Goal: Information Seeking & Learning: Learn about a topic

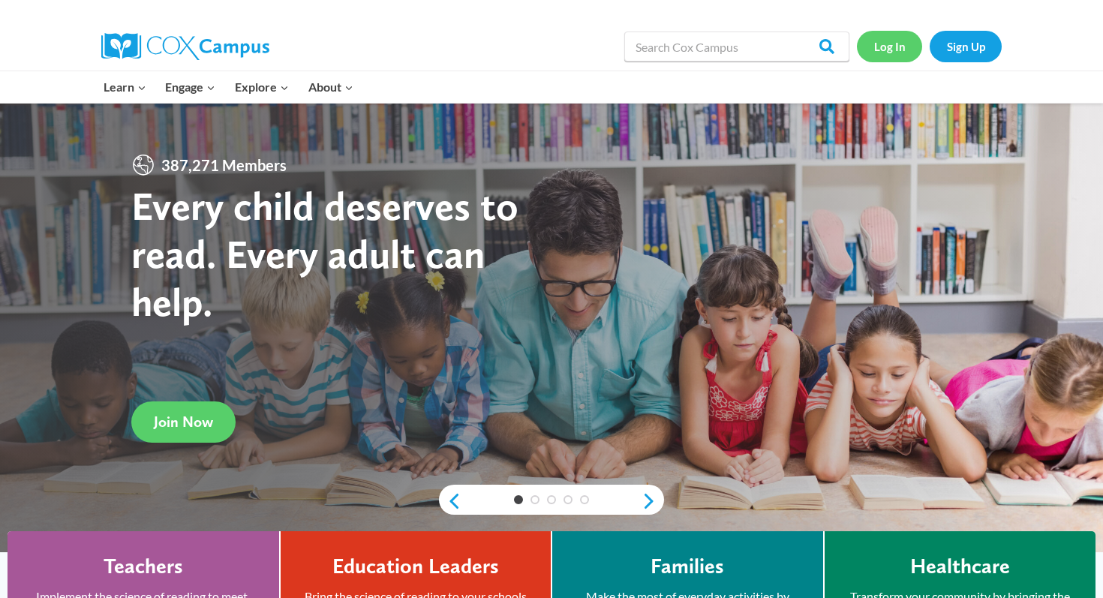
click at [897, 56] on link "Log In" at bounding box center [889, 46] width 65 height 31
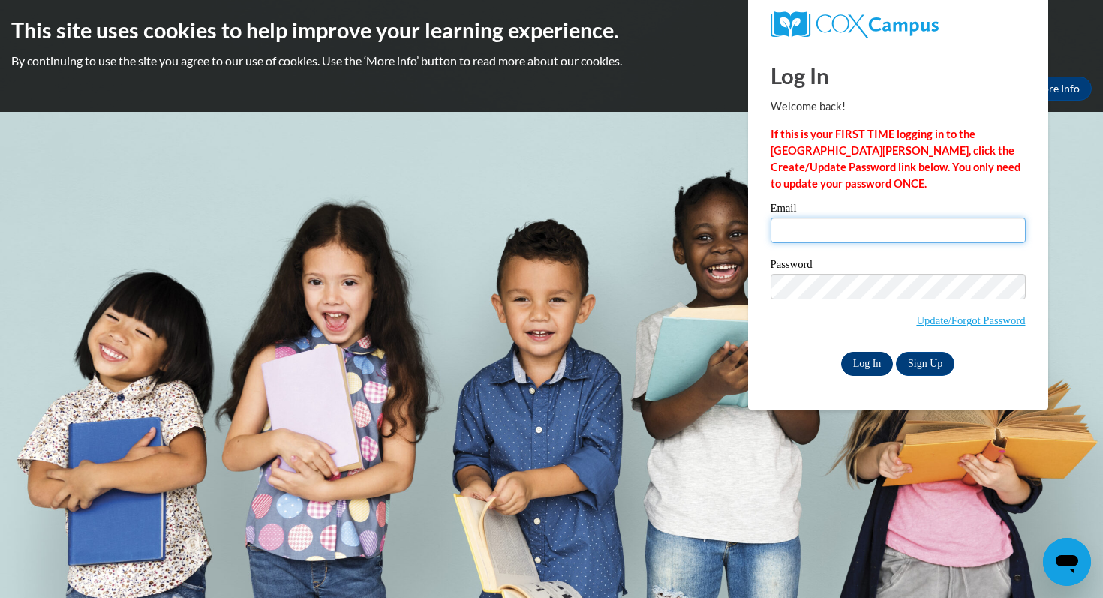
type input "nicole.ward@mapledale.k12.wi.us"
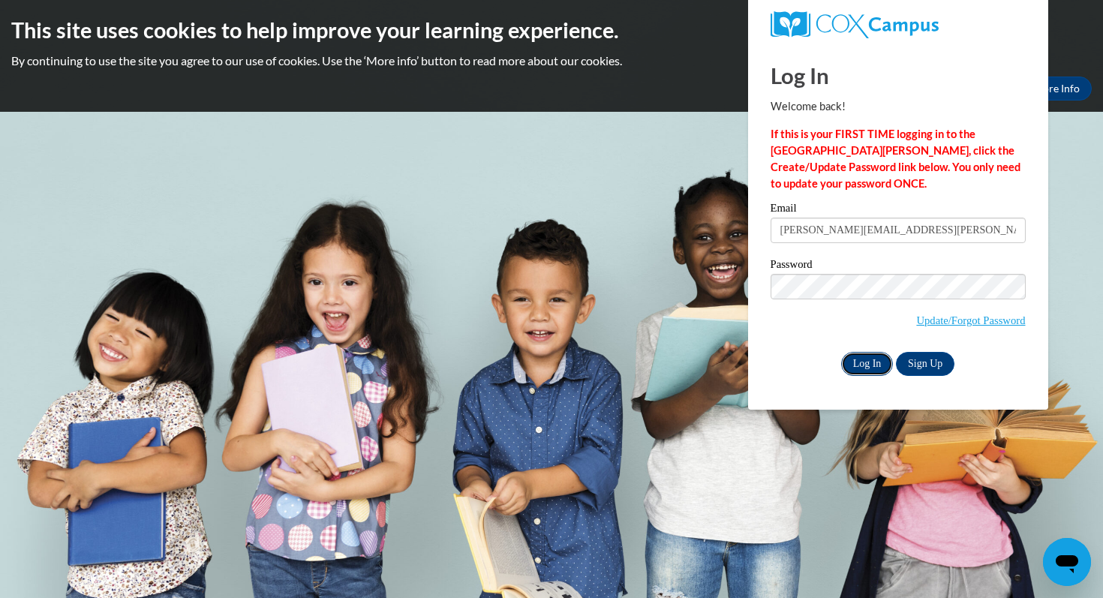
click at [866, 362] on input "Log In" at bounding box center [867, 364] width 53 height 24
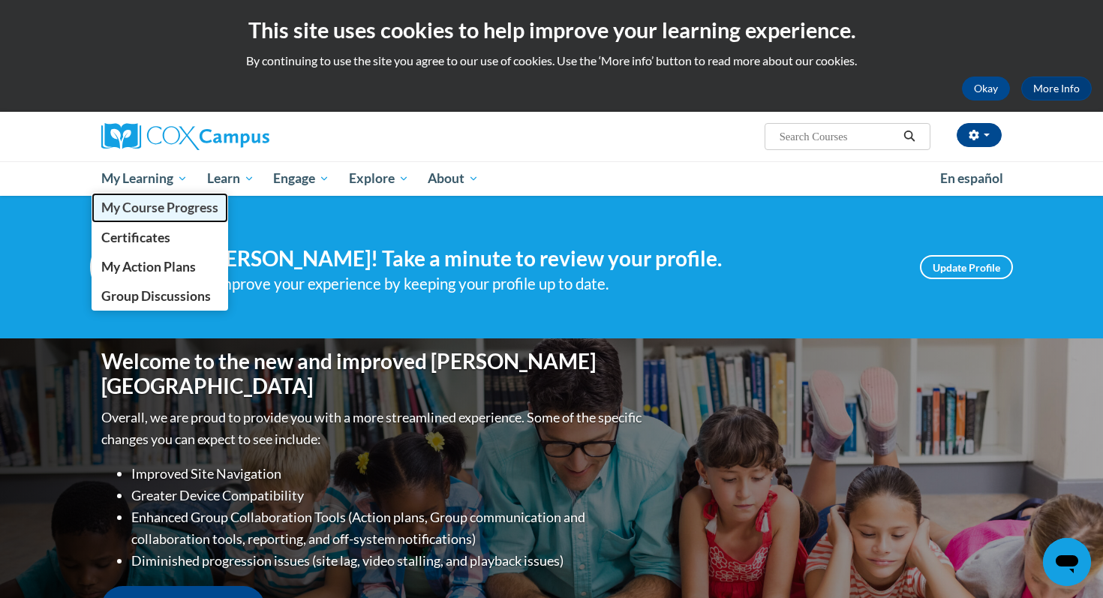
click at [142, 213] on span "My Course Progress" at bounding box center [159, 208] width 117 height 16
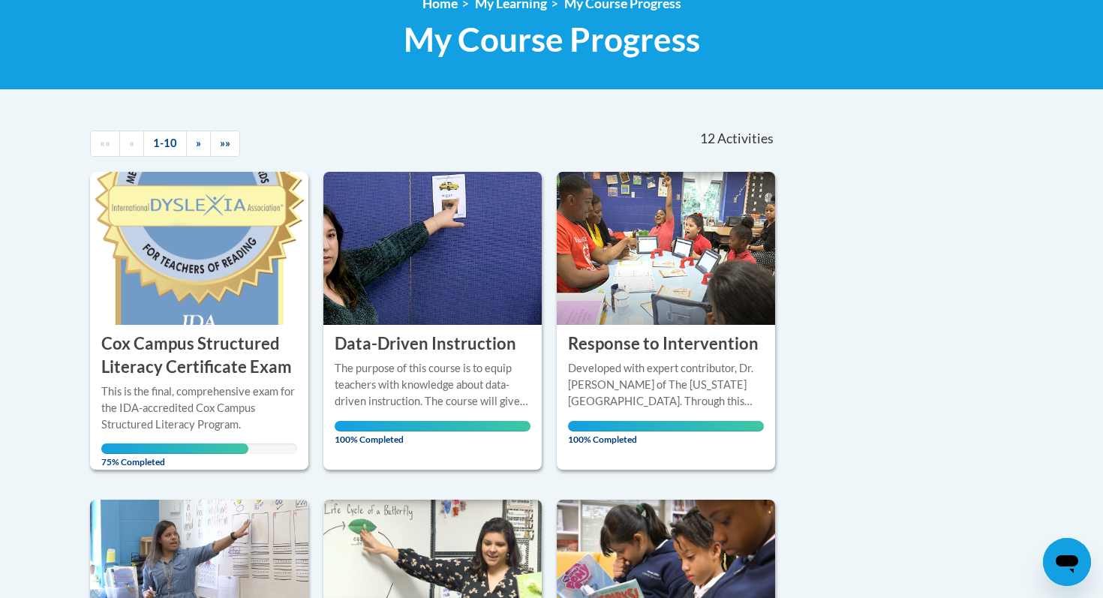
scroll to position [224, 0]
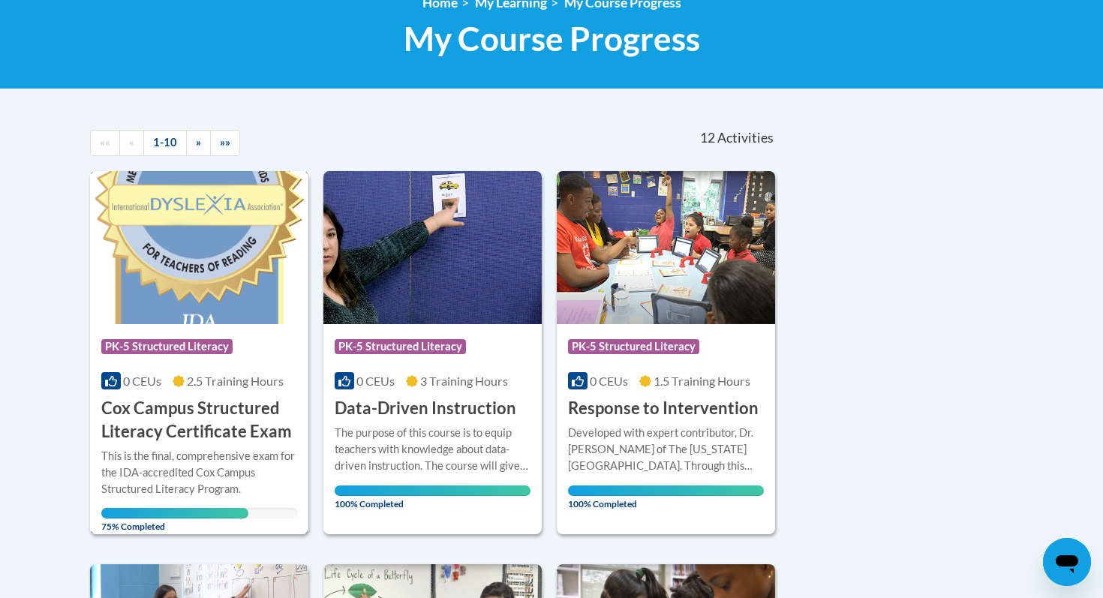
click at [206, 433] on h3 "Cox Campus Structured Literacy Certificate Exam" at bounding box center [199, 420] width 196 height 47
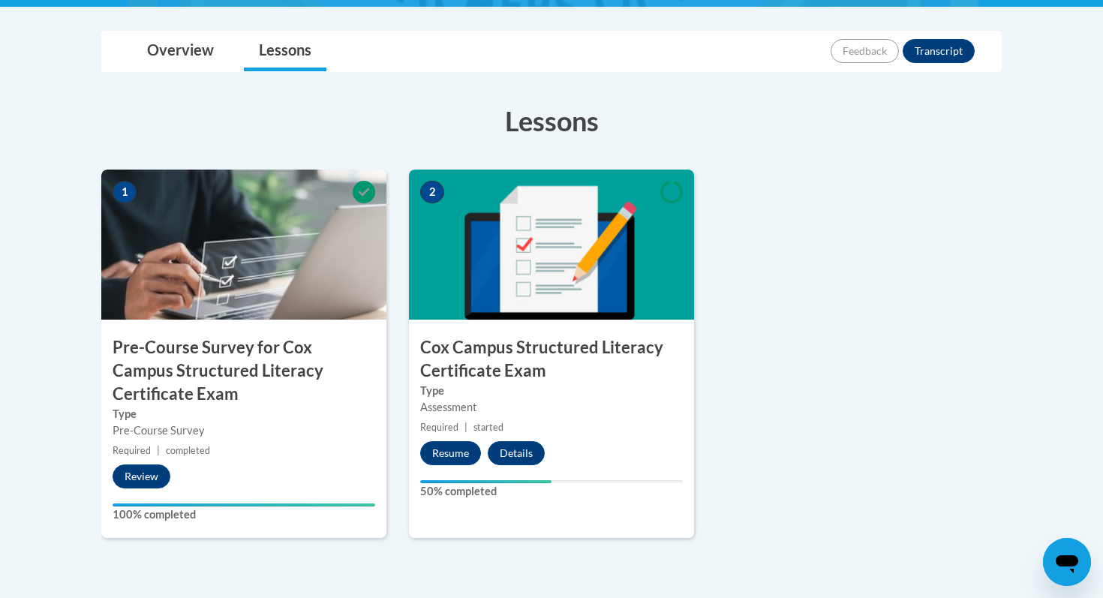
scroll to position [437, 0]
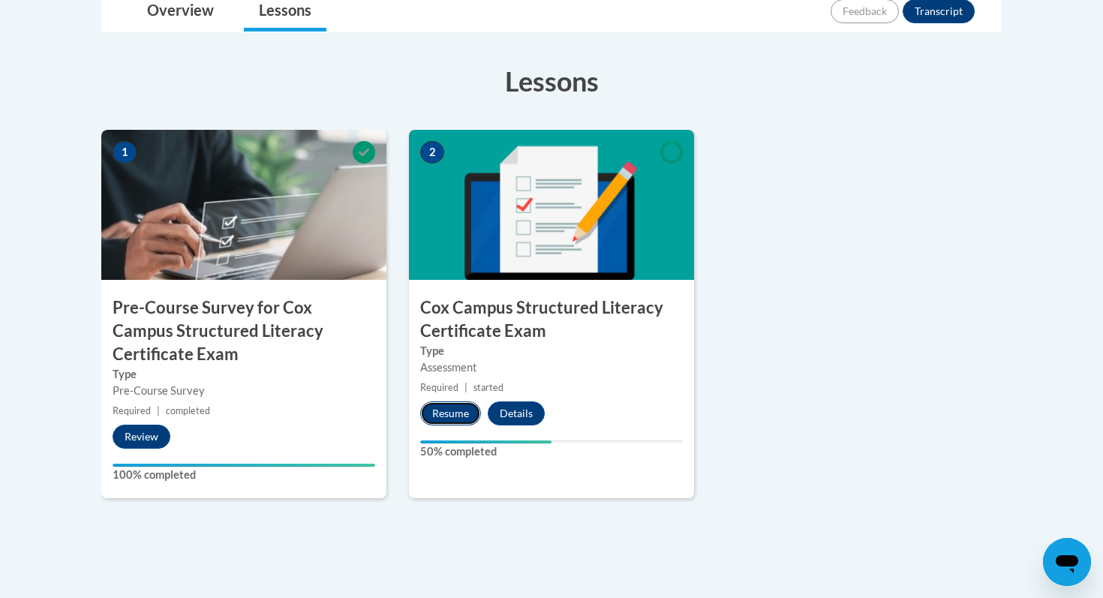
click at [453, 403] on button "Resume" at bounding box center [450, 413] width 61 height 24
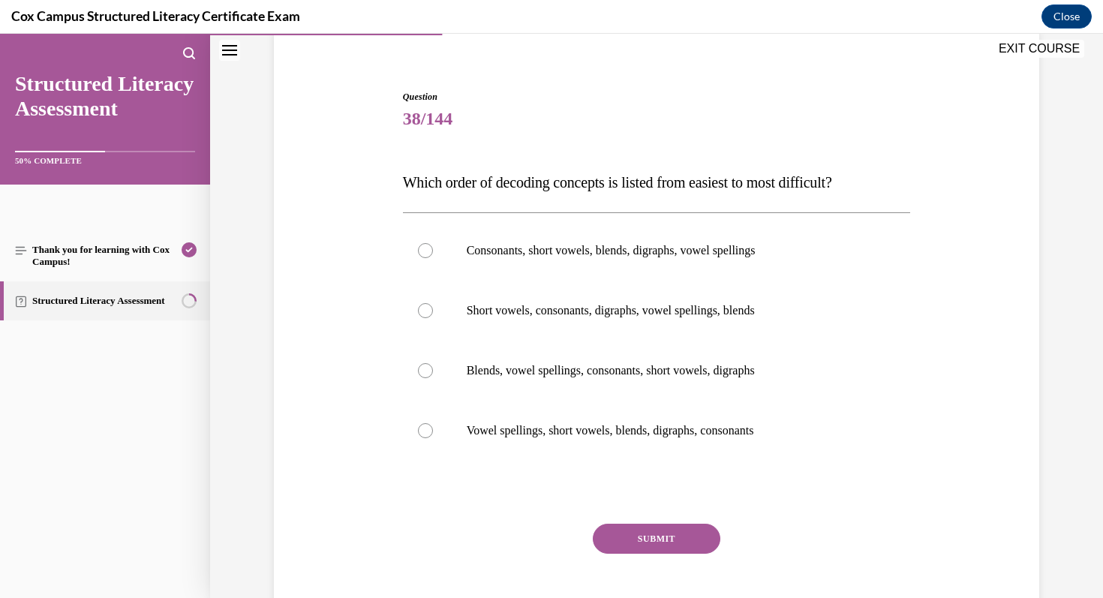
scroll to position [116, 0]
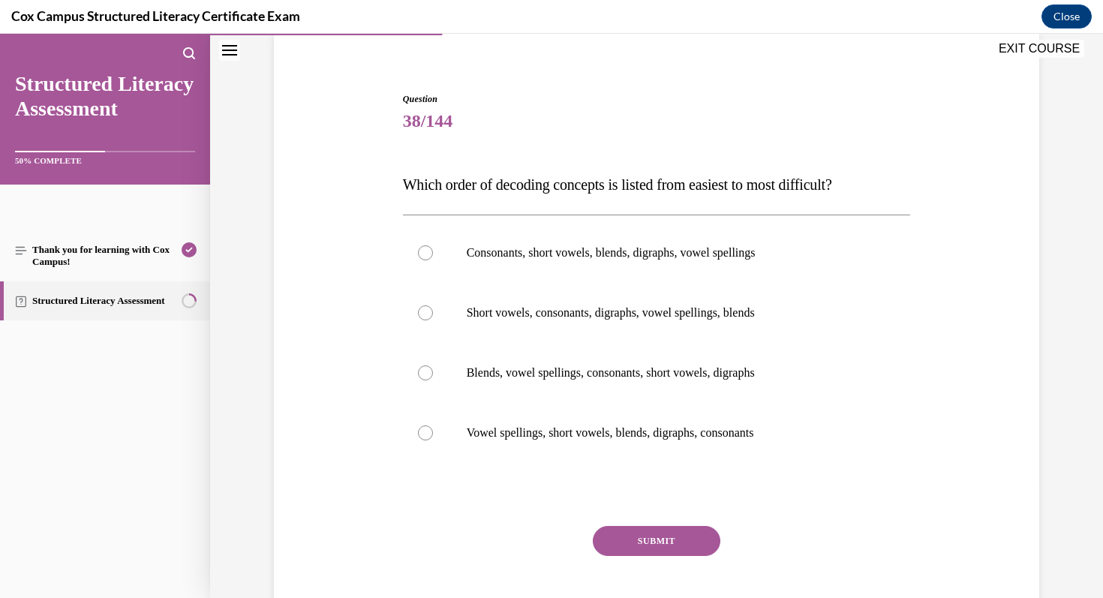
click at [230, 45] on icon "Close navigation menu" at bounding box center [229, 50] width 15 height 11
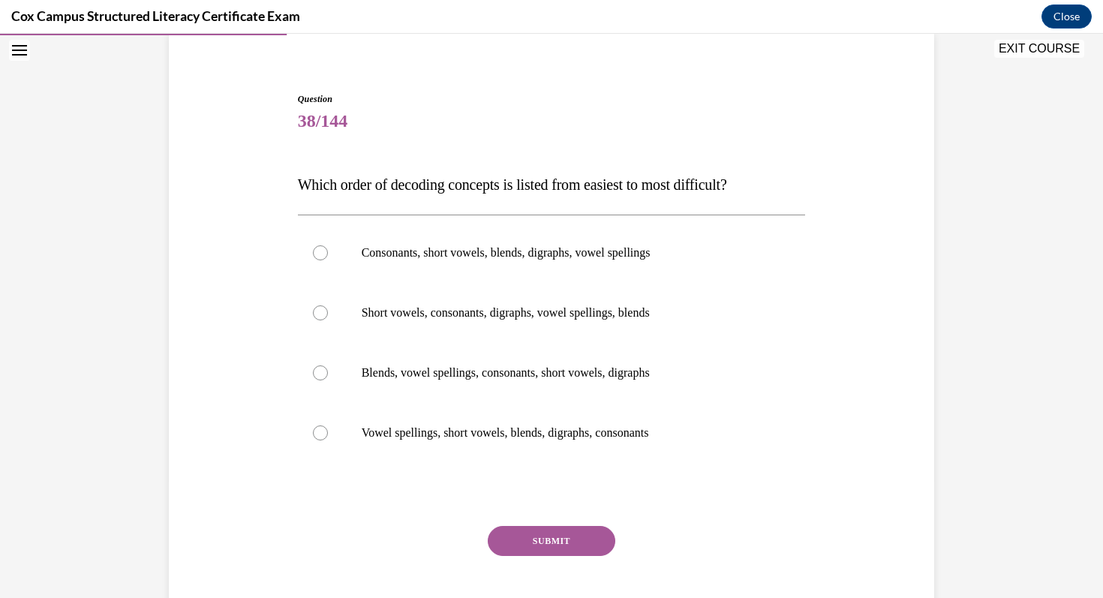
click at [22, 47] on icon "Open navigation menu" at bounding box center [19, 50] width 15 height 11
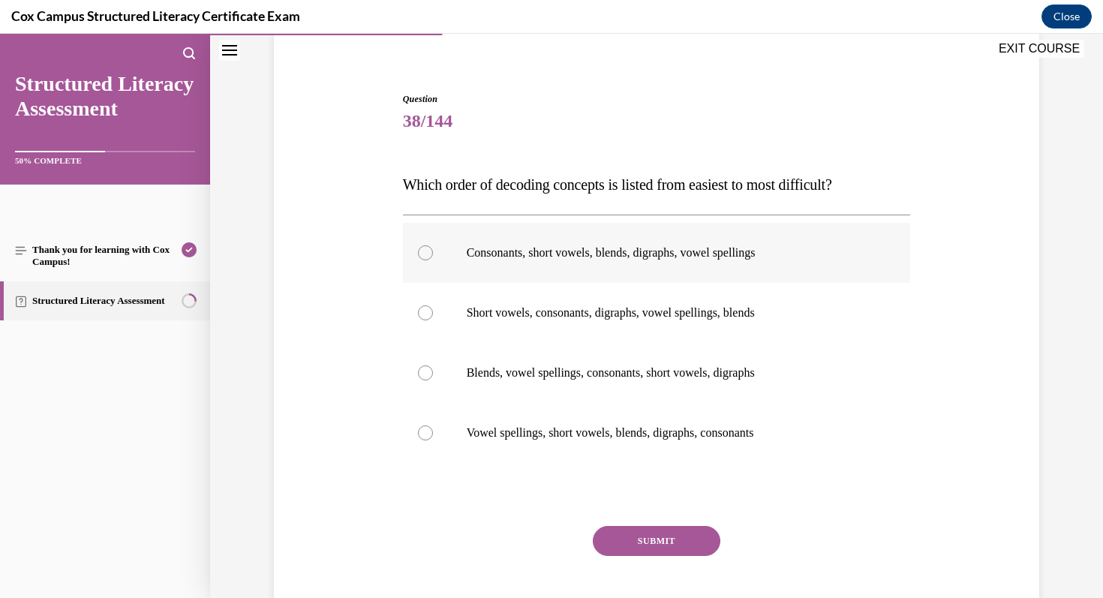
click at [644, 265] on label "Consonants, short vowels, blends, digraphs, vowel spellings" at bounding box center [657, 253] width 508 height 60
click at [433, 260] on input "Consonants, short vowels, blends, digraphs, vowel spellings" at bounding box center [425, 252] width 15 height 15
radio input "true"
click at [656, 551] on button "SUBMIT" at bounding box center [657, 541] width 128 height 30
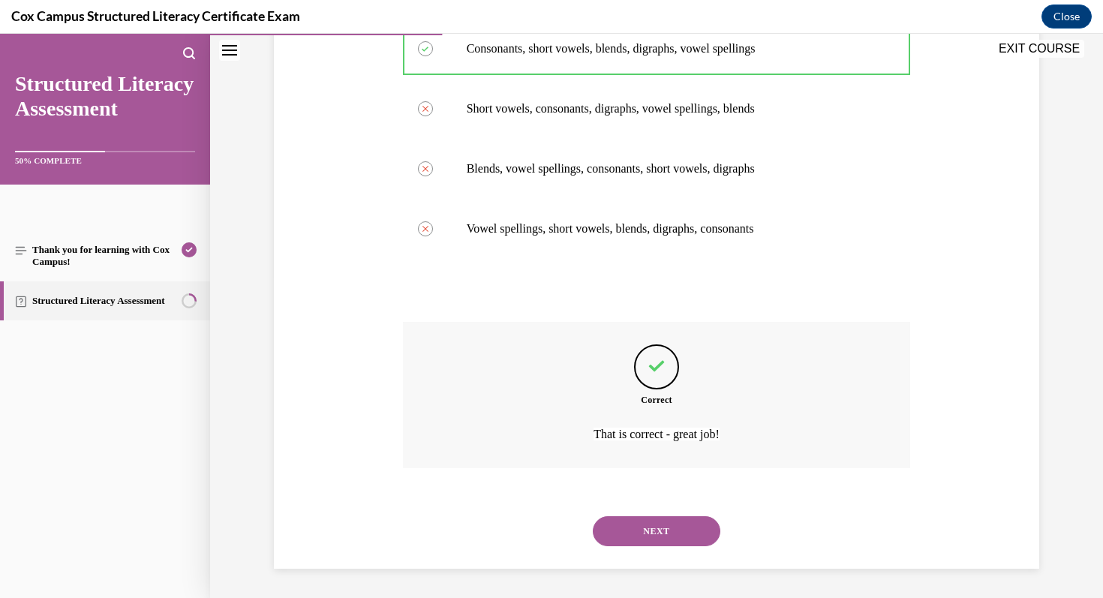
scroll to position [321, 0]
click at [659, 526] on button "NEXT" at bounding box center [657, 530] width 128 height 30
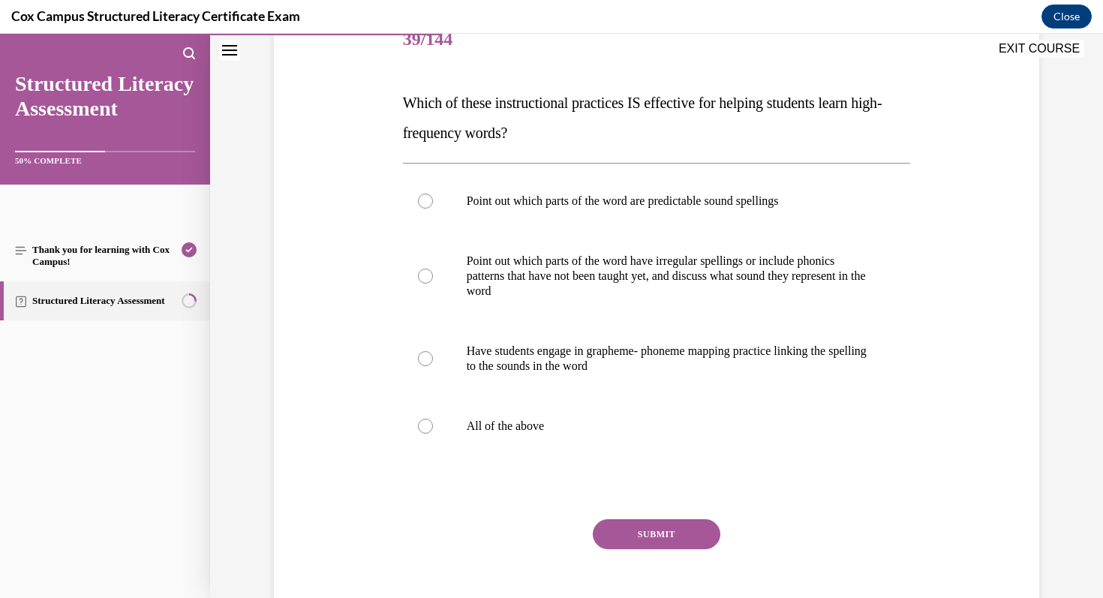
scroll to position [200, 0]
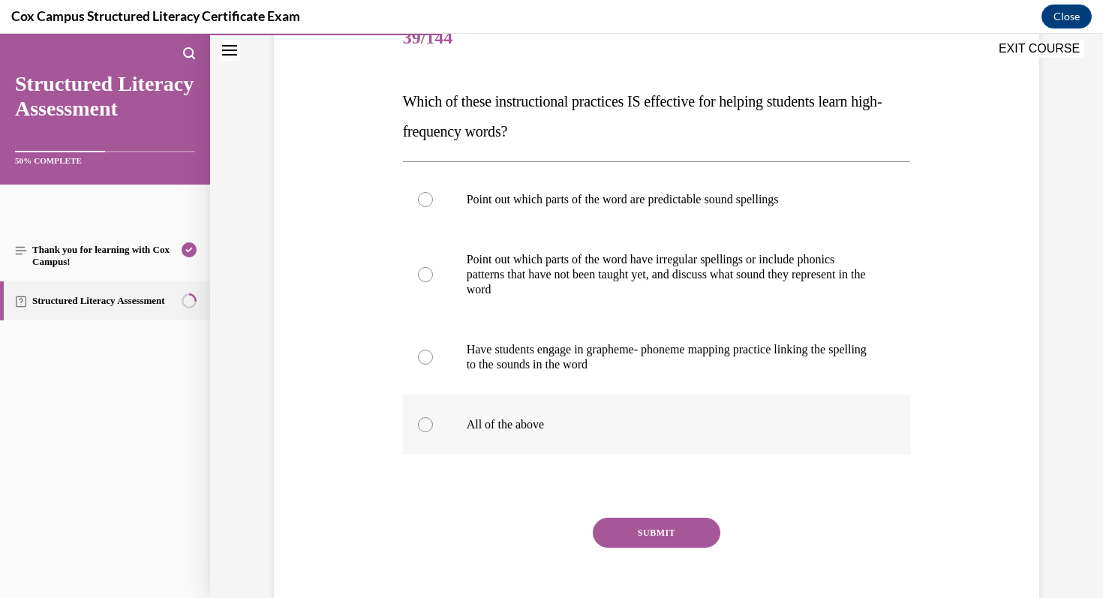
click at [532, 428] on p "All of the above" at bounding box center [670, 424] width 407 height 15
click at [433, 428] on input "All of the above" at bounding box center [425, 424] width 15 height 15
radio input "true"
click at [628, 524] on button "SUBMIT" at bounding box center [657, 533] width 128 height 30
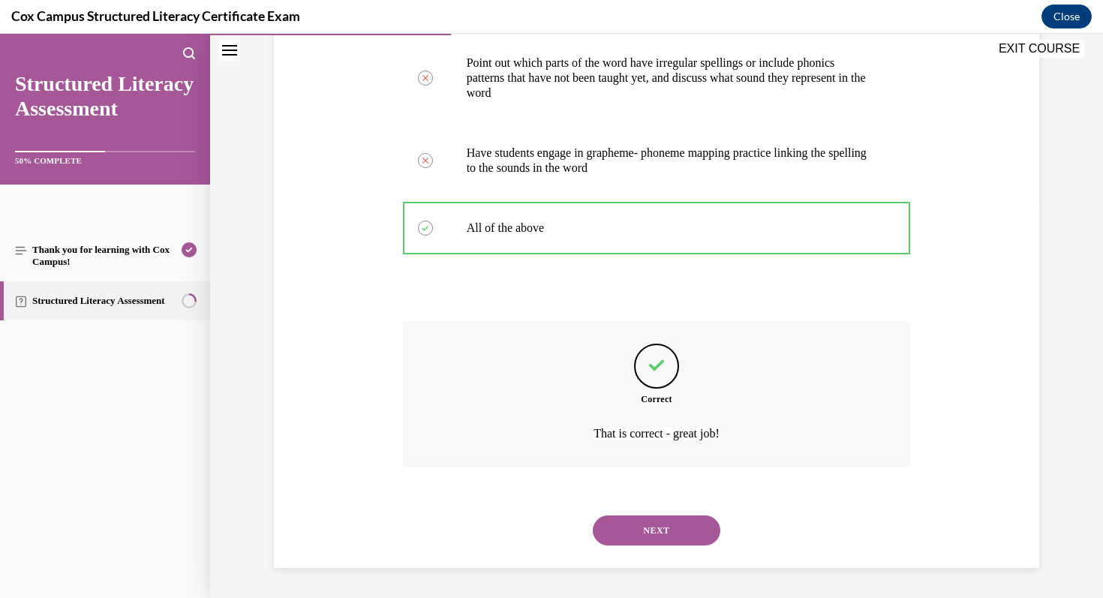
click at [650, 535] on button "NEXT" at bounding box center [657, 530] width 128 height 30
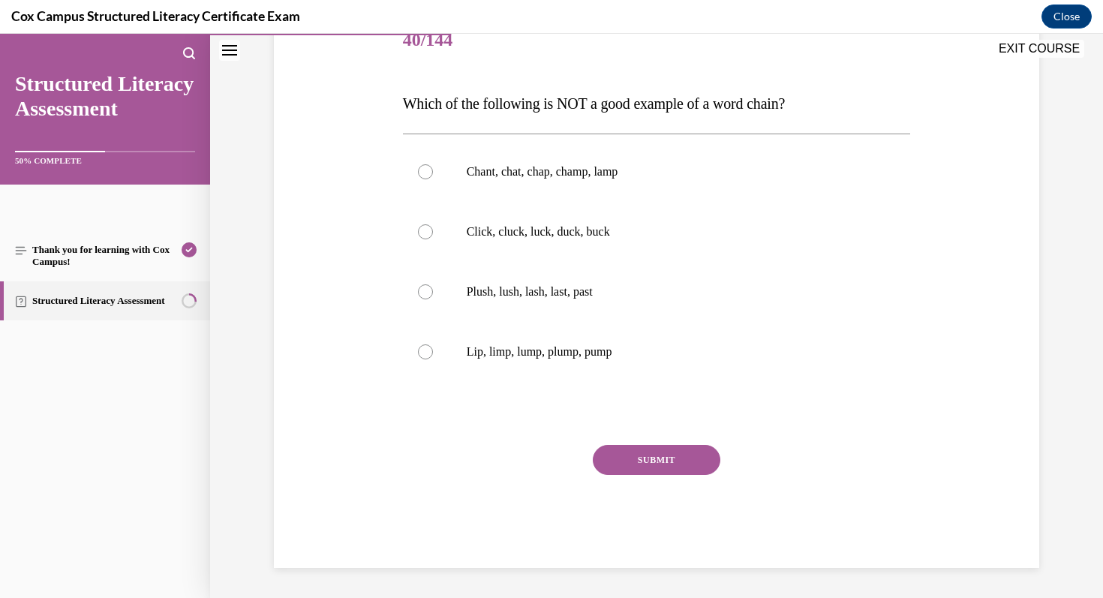
scroll to position [167, 0]
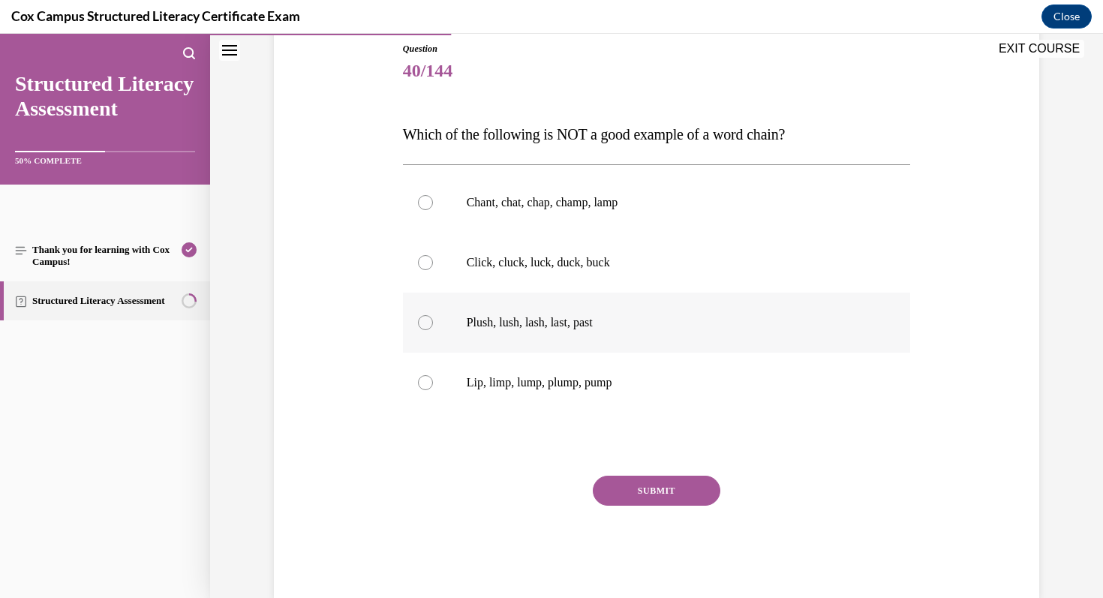
click at [634, 315] on p "Plush, lush, lash, last, past" at bounding box center [670, 322] width 407 height 15
click at [433, 315] on input "Plush, lush, lash, last, past" at bounding box center [425, 322] width 15 height 15
radio input "true"
click at [650, 485] on button "SUBMIT" at bounding box center [657, 491] width 128 height 30
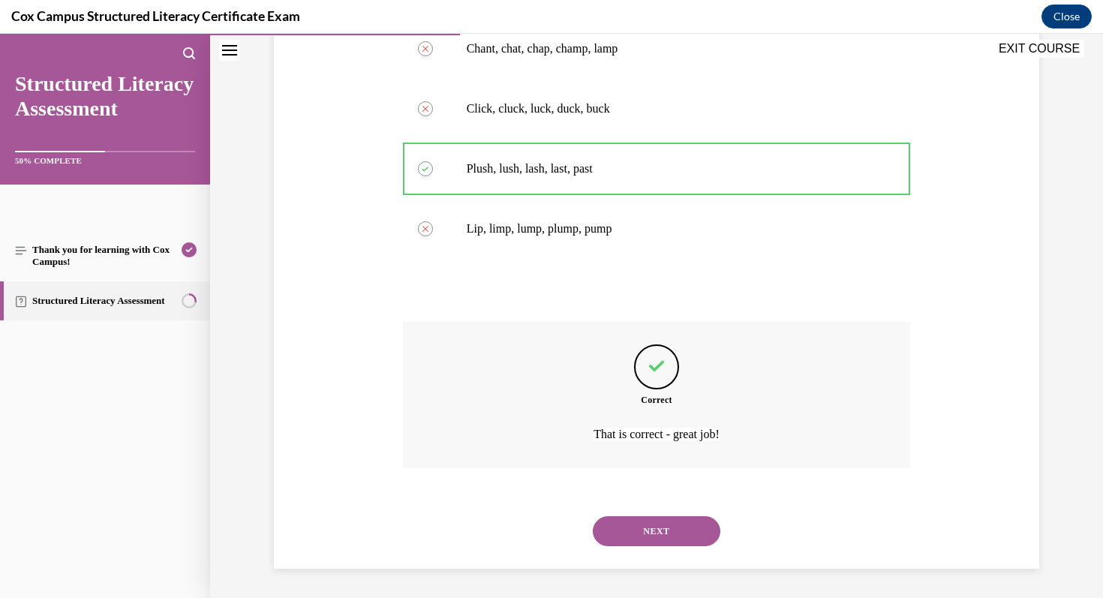
scroll to position [321, 0]
